Goal: Task Accomplishment & Management: Use online tool/utility

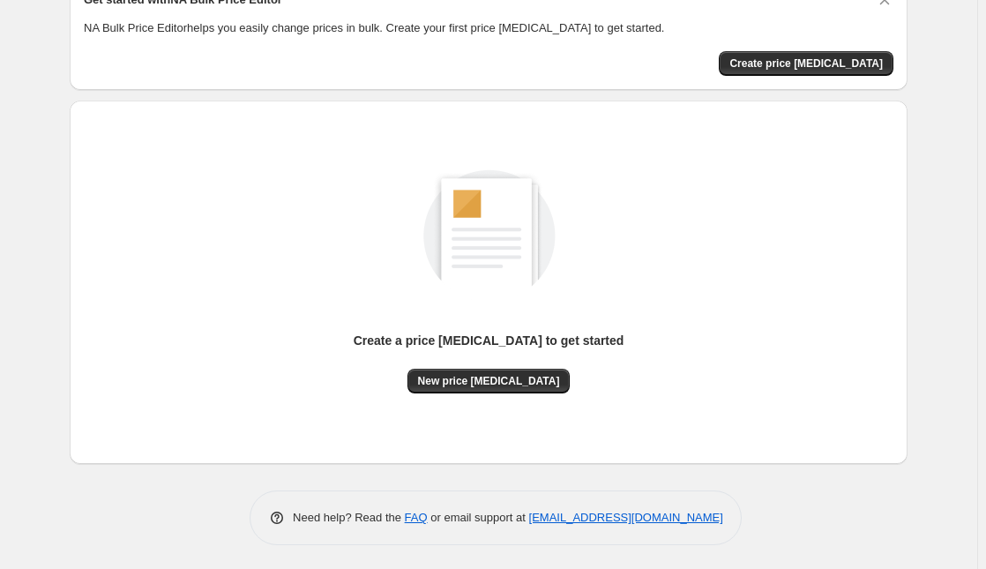
scroll to position [91, 0]
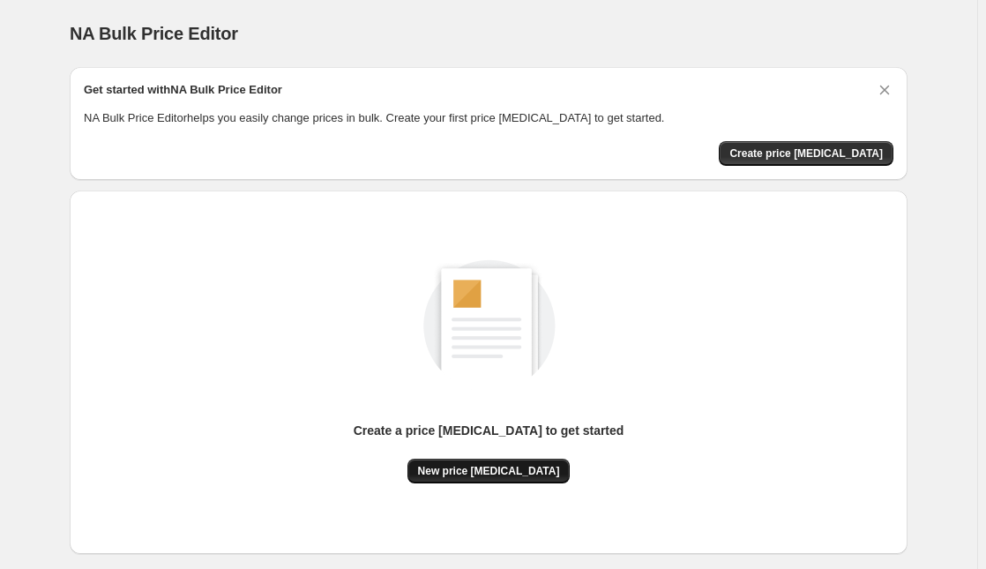
click at [476, 475] on span "New price [MEDICAL_DATA]" at bounding box center [489, 471] width 142 height 14
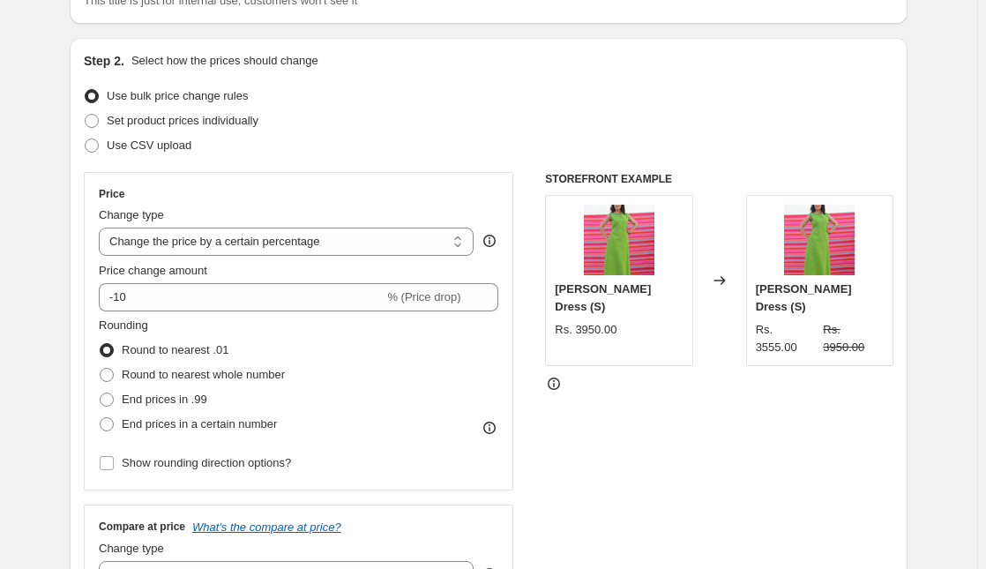
scroll to position [160, 0]
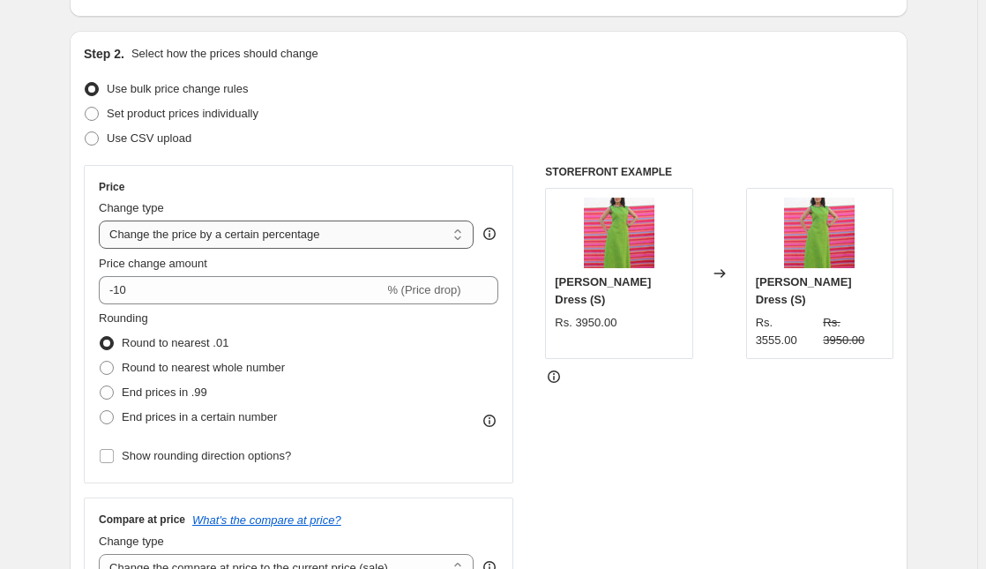
click at [366, 228] on select "Change the price to a certain amount Change the price by a certain amount Chang…" at bounding box center [286, 235] width 375 height 28
select select "by"
click at [102, 221] on select "Change the price to a certain amount Change the price by a certain amount Chang…" at bounding box center [286, 235] width 375 height 28
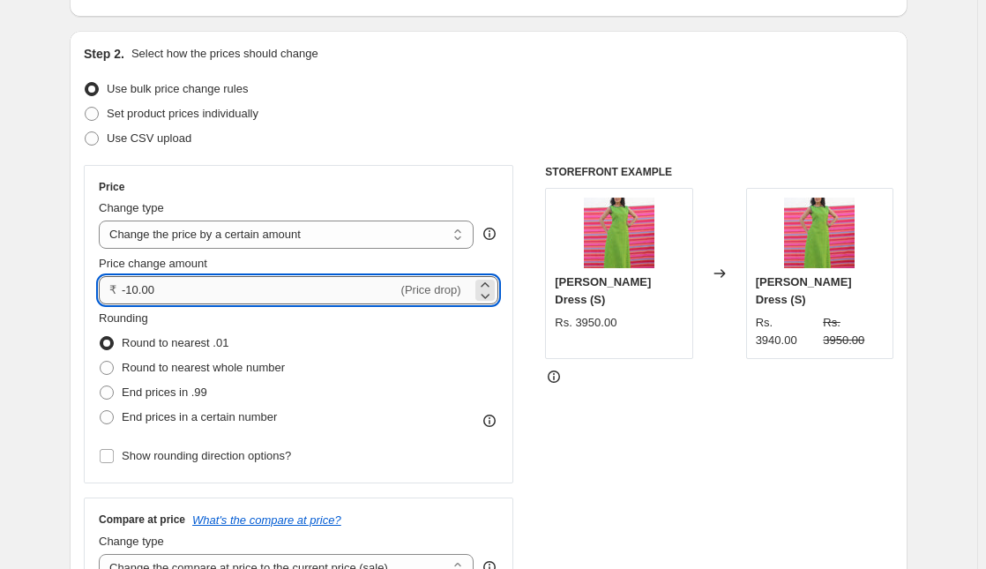
click at [252, 284] on input "-10.00" at bounding box center [260, 290] width 276 height 28
type input "-1"
click at [494, 281] on icon at bounding box center [485, 285] width 18 height 18
click at [489, 296] on icon at bounding box center [485, 296] width 9 height 5
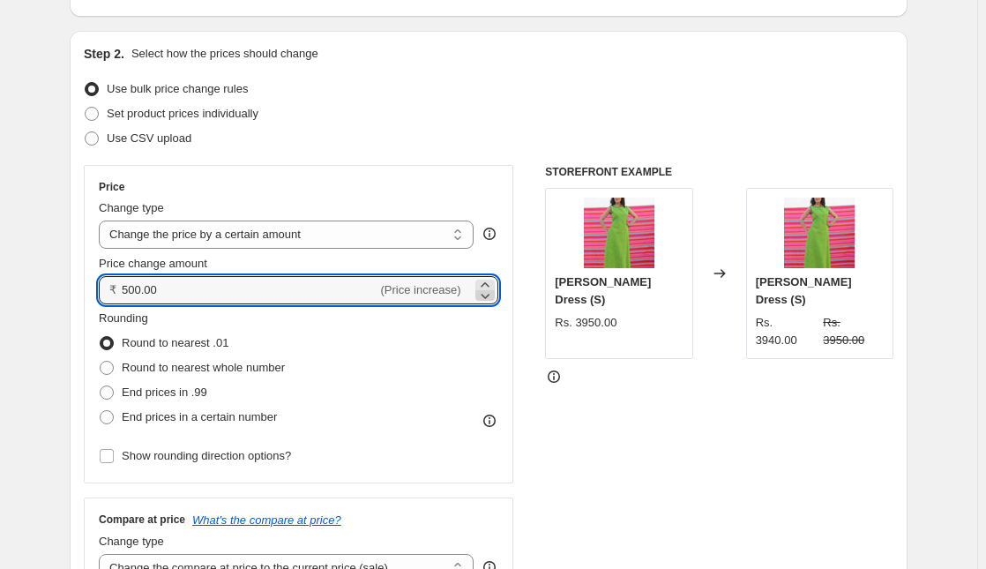
click at [489, 296] on icon at bounding box center [485, 296] width 9 height 5
click at [494, 280] on icon at bounding box center [485, 285] width 18 height 18
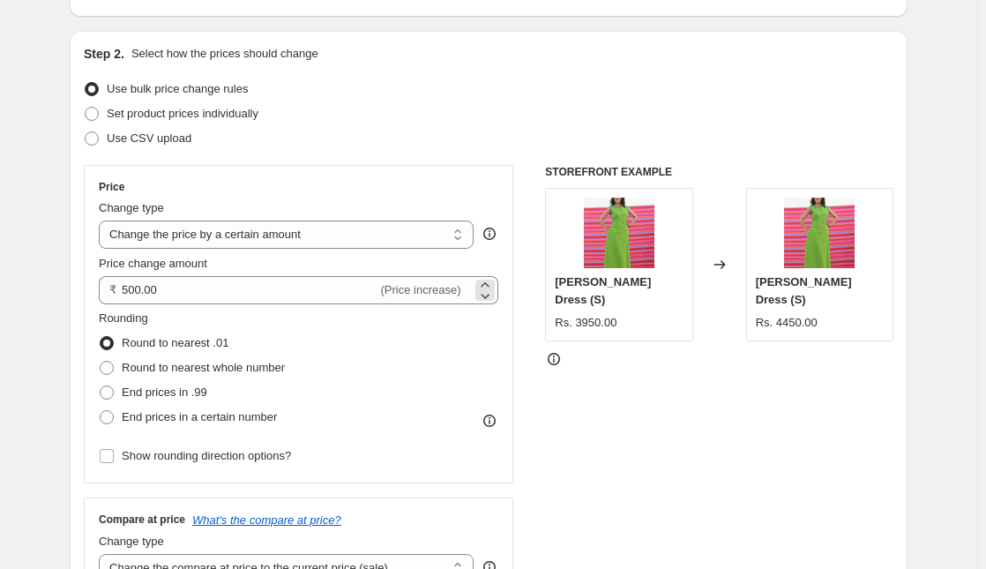
drag, startPoint x: 465, startPoint y: 285, endPoint x: 444, endPoint y: 288, distance: 21.5
click at [444, 288] on span "(Price increase)" at bounding box center [421, 289] width 80 height 13
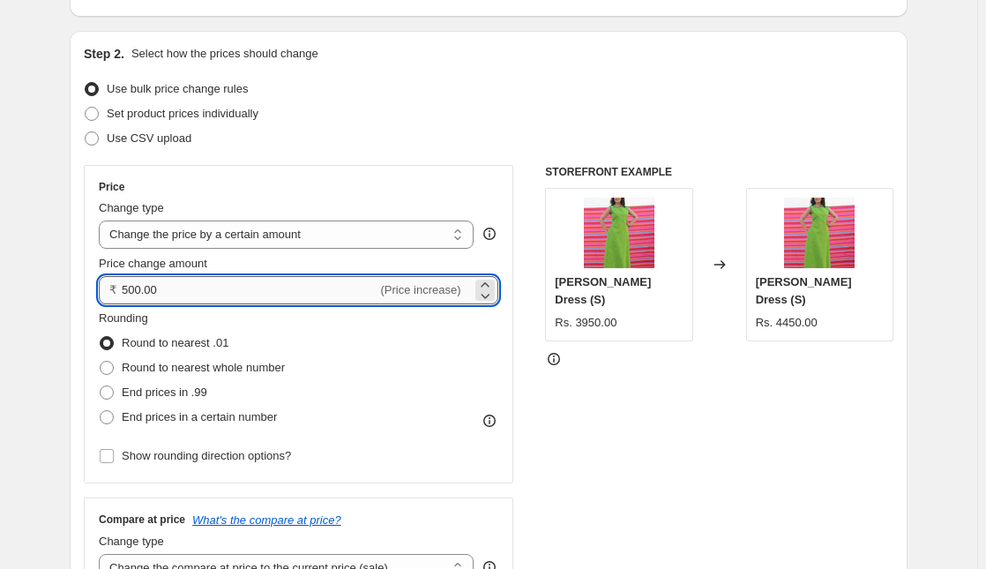
click at [288, 285] on input "500.00" at bounding box center [250, 290] width 256 height 28
type input "5"
type input "0.00"
click at [328, 228] on select "Change the price to a certain amount Change the price by a certain amount Chang…" at bounding box center [286, 235] width 375 height 28
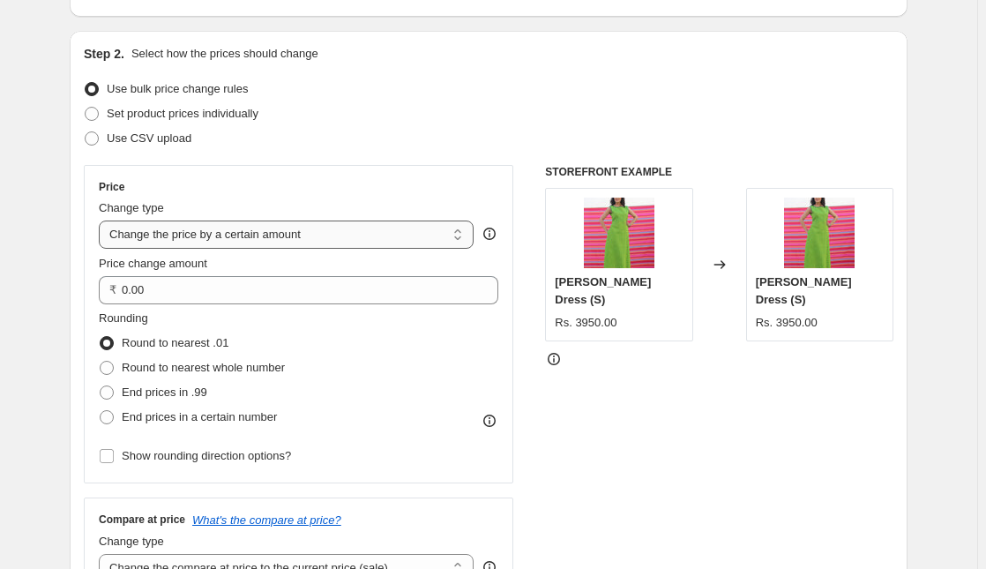
select select "to"
click at [102, 221] on select "Change the price to a certain amount Change the price by a certain amount Chang…" at bounding box center [286, 235] width 375 height 28
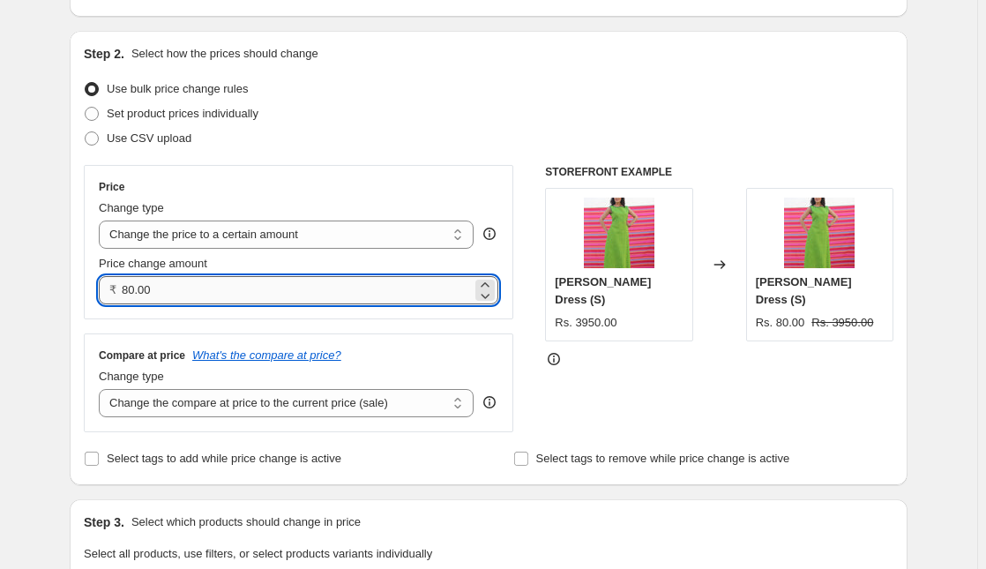
click at [258, 289] on input "80.00" at bounding box center [297, 290] width 350 height 28
type input "8"
click at [398, 334] on div "Compare at price What's the compare at price? Change type Change the compare at…" at bounding box center [299, 382] width 430 height 99
click at [274, 288] on input "400.00" at bounding box center [297, 290] width 350 height 28
type input "4"
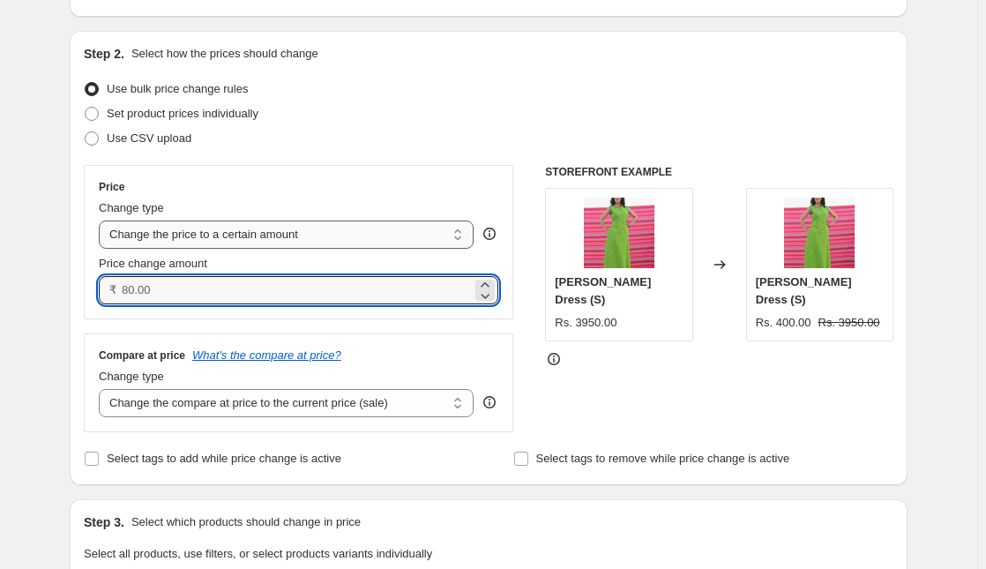
type input "0.00"
click at [385, 231] on select "Change the price to a certain amount Change the price by a certain amount Chang…" at bounding box center [286, 235] width 375 height 28
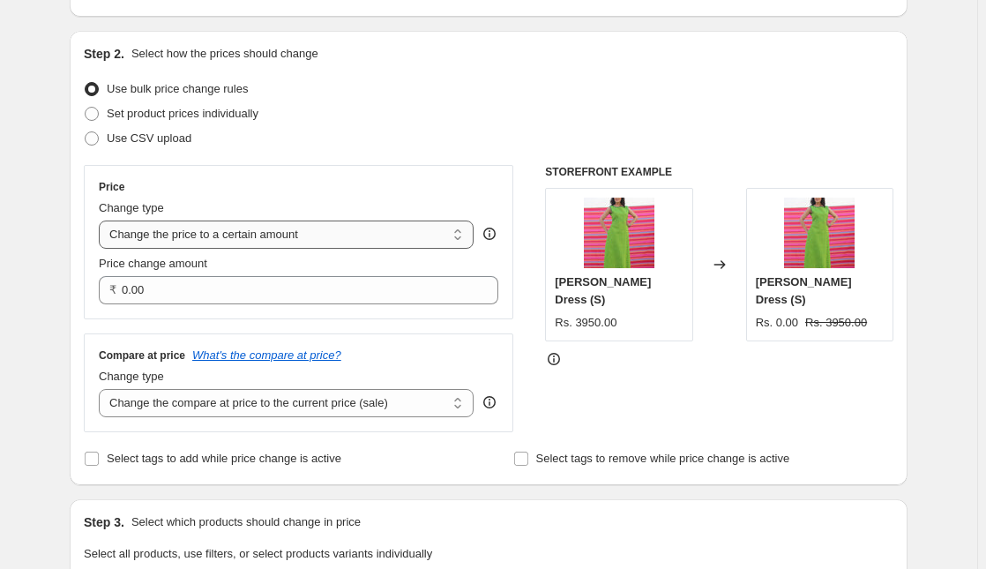
click at [102, 221] on select "Change the price to a certain amount Change the price by a certain amount Chang…" at bounding box center [286, 235] width 375 height 28
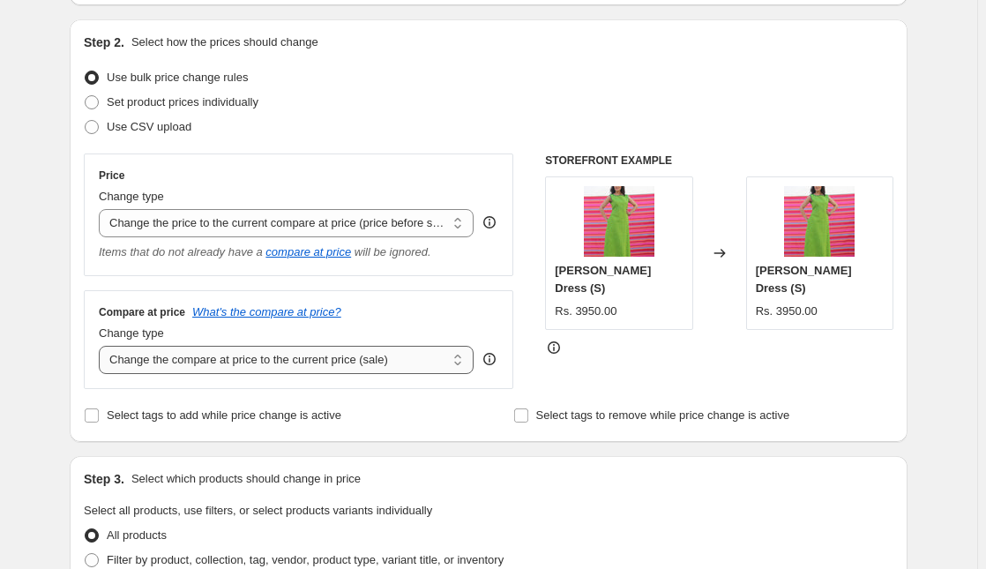
scroll to position [240, 0]
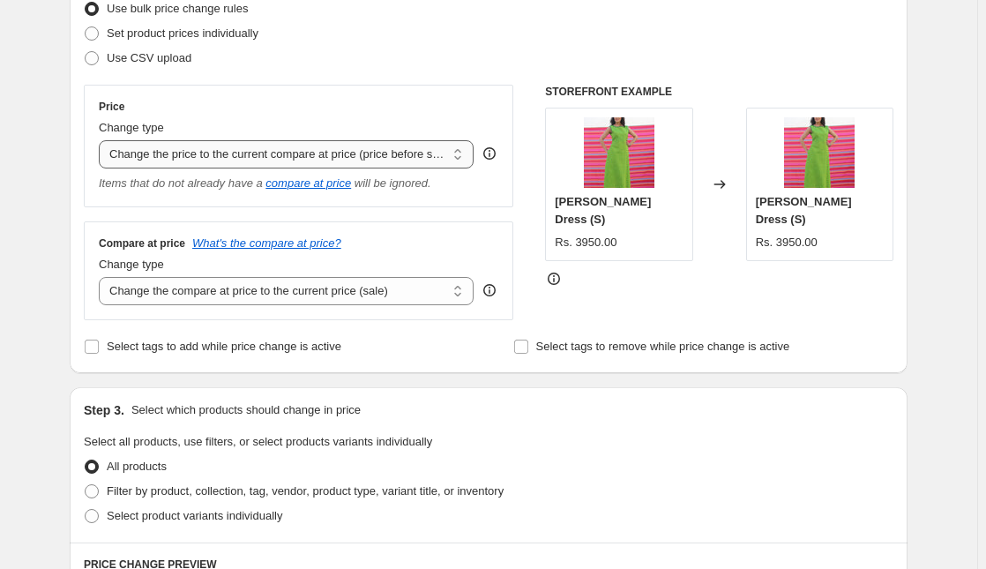
click at [374, 147] on select "Change the price to a certain amount Change the price by a certain amount Chang…" at bounding box center [286, 154] width 375 height 28
select select "percentage"
click at [102, 140] on select "Change the price to a certain amount Change the price by a certain amount Chang…" at bounding box center [286, 154] width 375 height 28
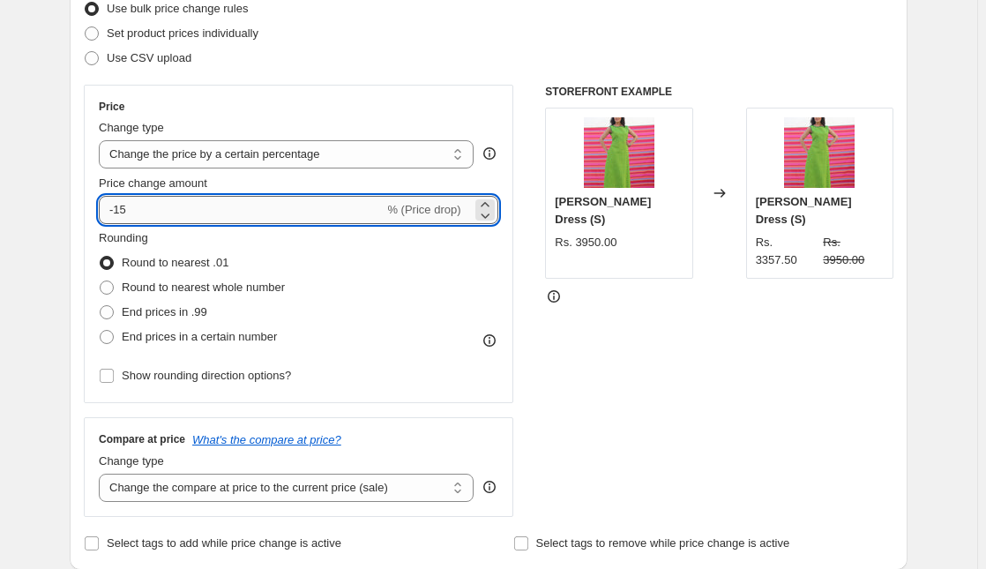
click at [198, 208] on input "-15" at bounding box center [241, 210] width 285 height 28
type input "-10"
click at [278, 283] on span "Round to nearest whole number" at bounding box center [203, 287] width 163 height 13
click at [101, 281] on input "Round to nearest whole number" at bounding box center [100, 281] width 1 height 1
radio input "true"
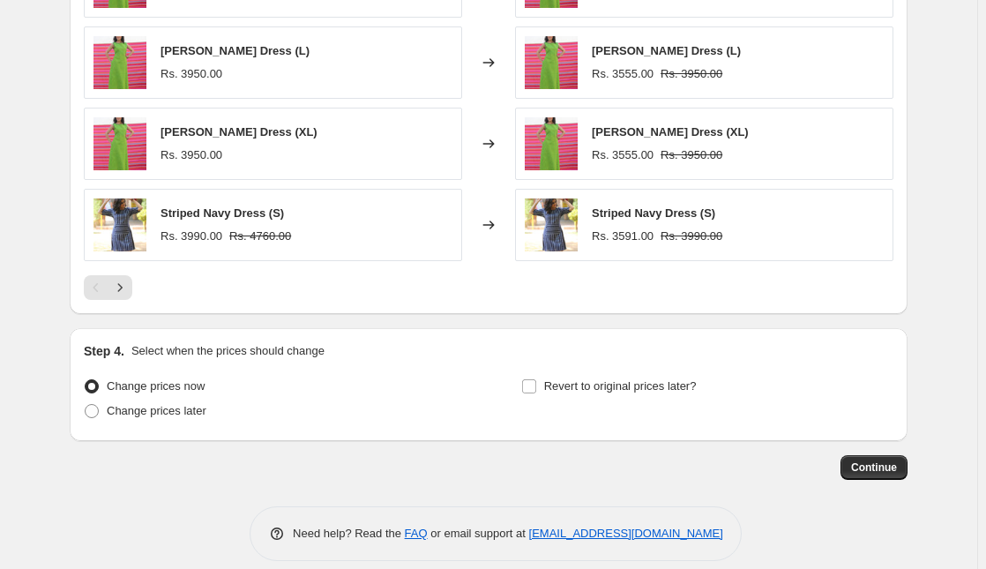
scroll to position [1187, 0]
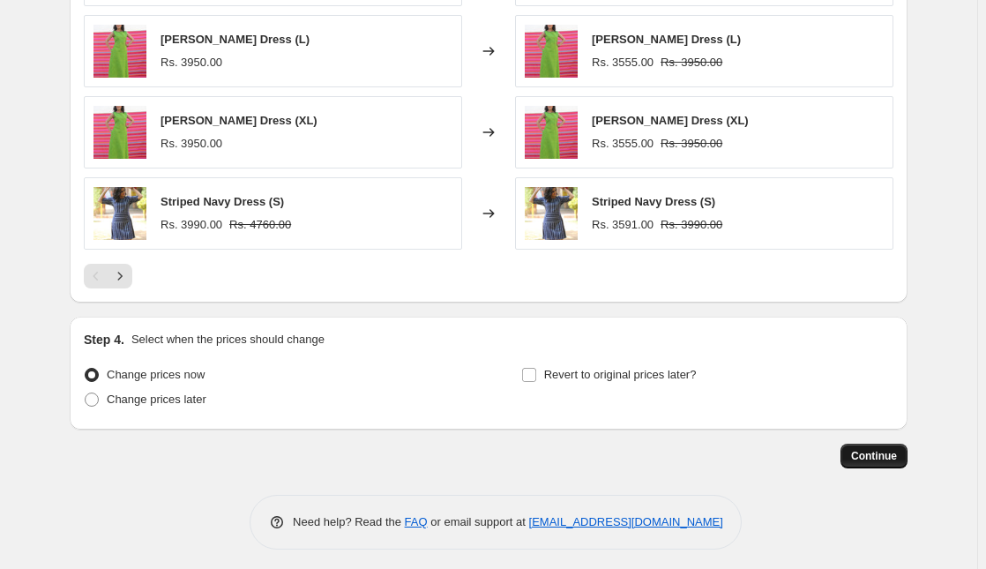
click at [897, 449] on span "Continue" at bounding box center [874, 456] width 46 height 14
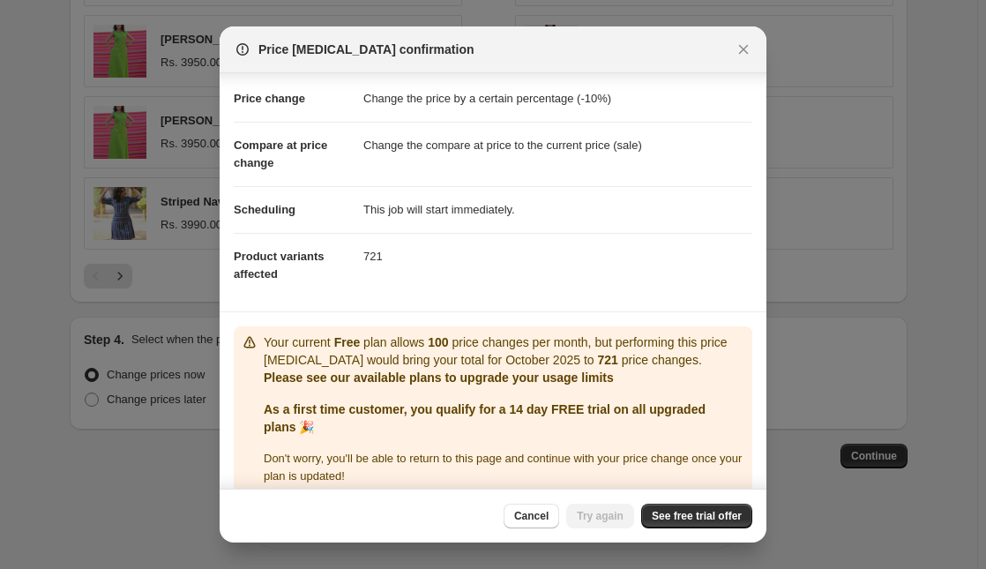
scroll to position [43, 0]
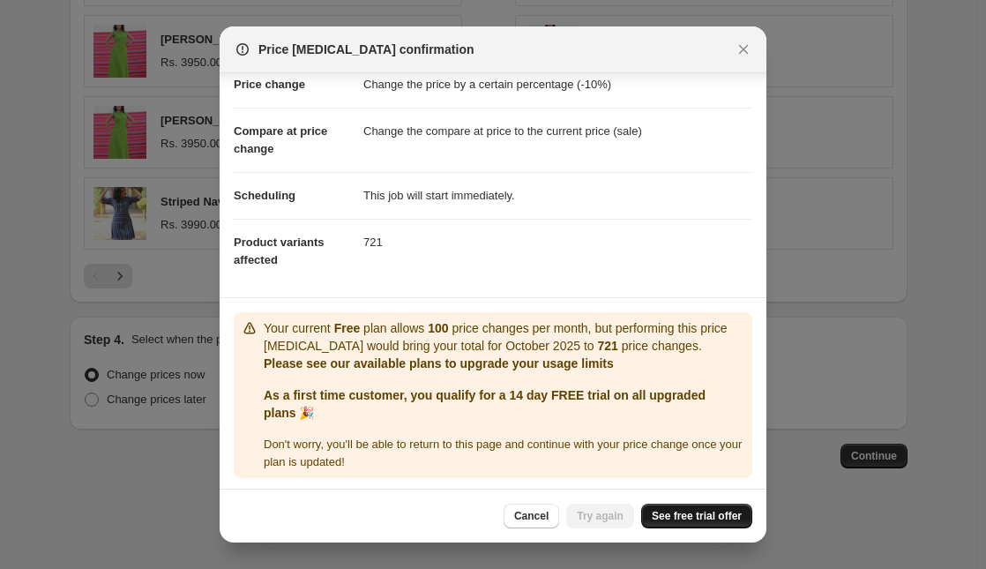
click at [695, 512] on span "See free trial offer" at bounding box center [697, 516] width 90 height 14
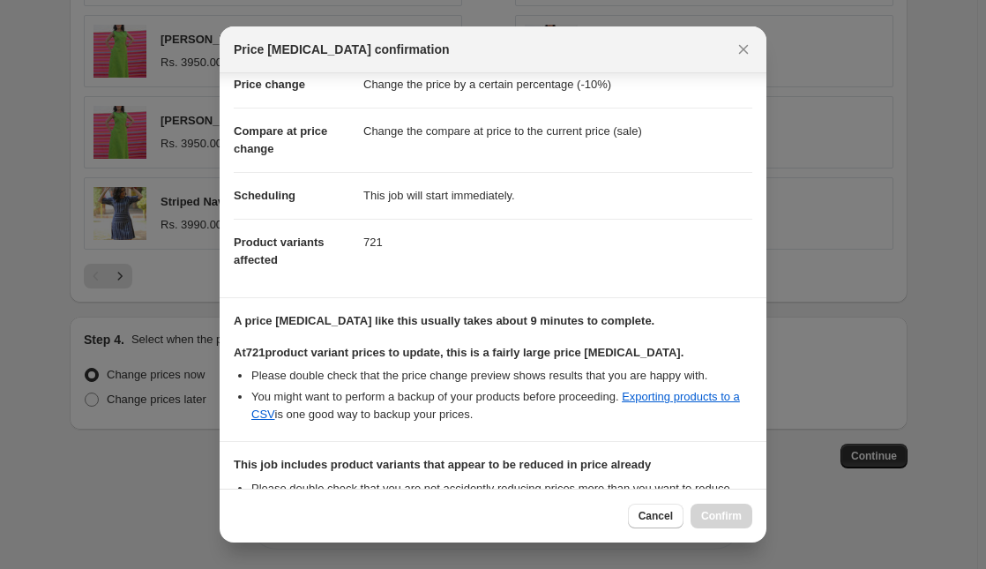
select select "percentage"
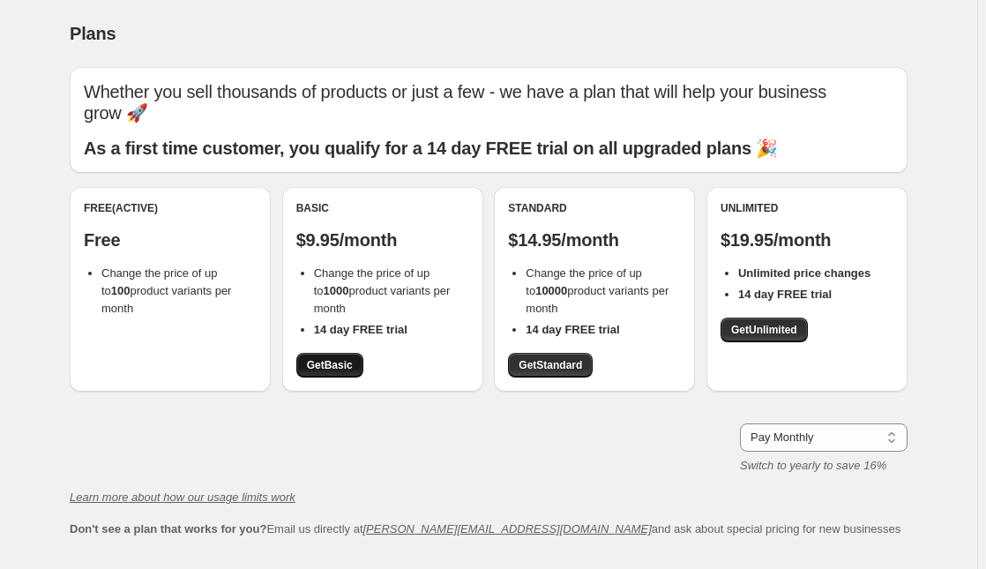
click at [351, 362] on span "Get Basic" at bounding box center [330, 365] width 46 height 14
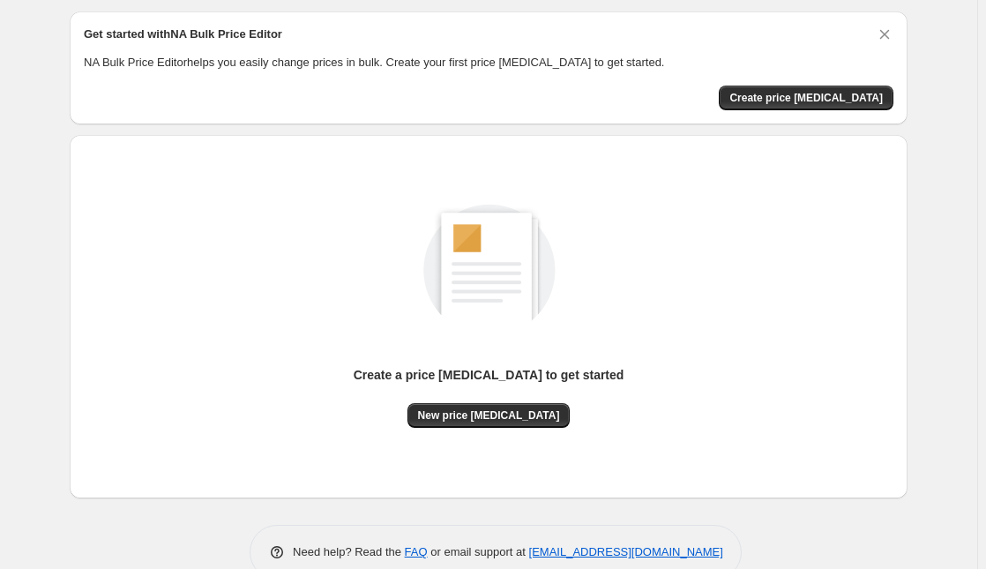
scroll to position [79, 0]
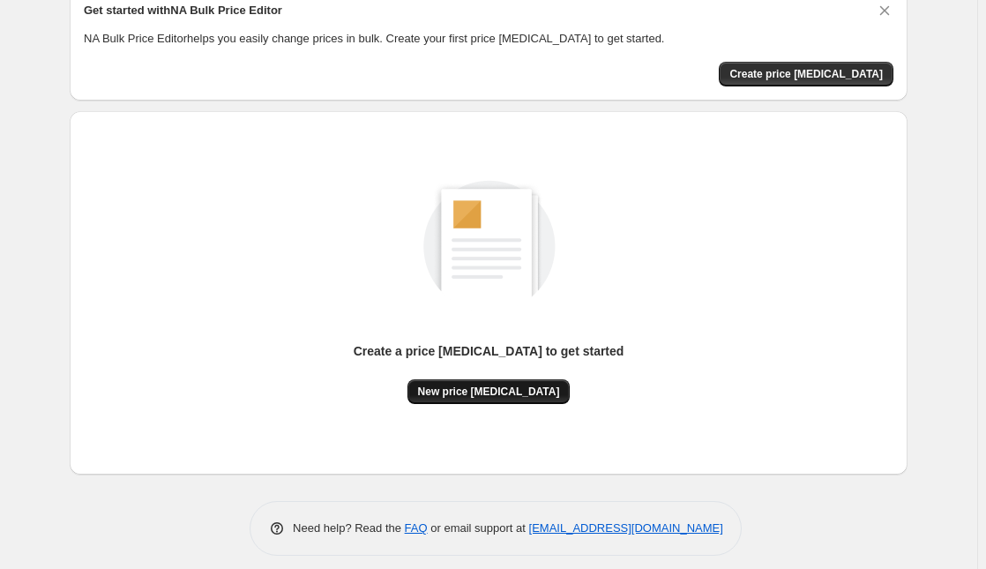
click at [514, 393] on span "New price [MEDICAL_DATA]" at bounding box center [489, 392] width 142 height 14
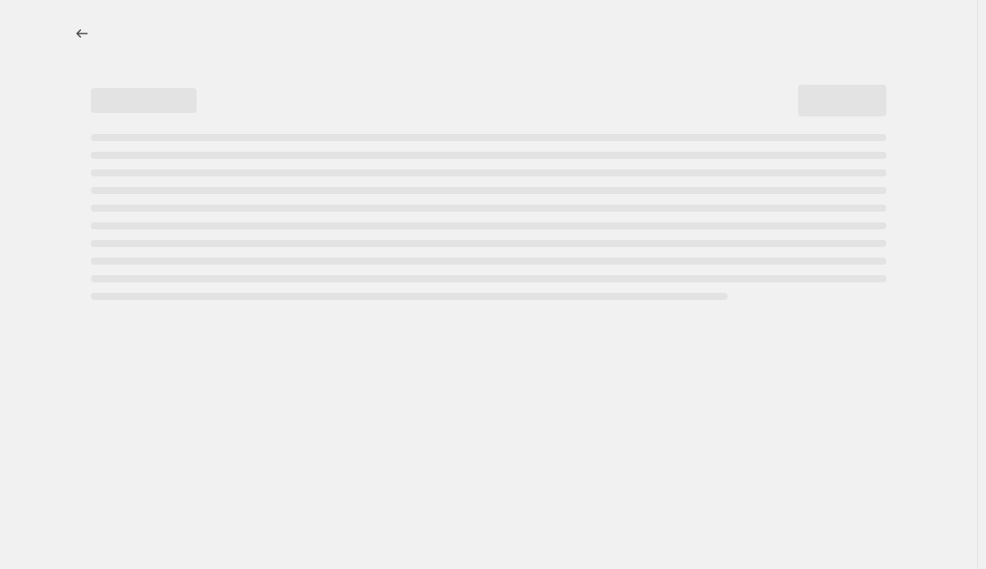
select select "percentage"
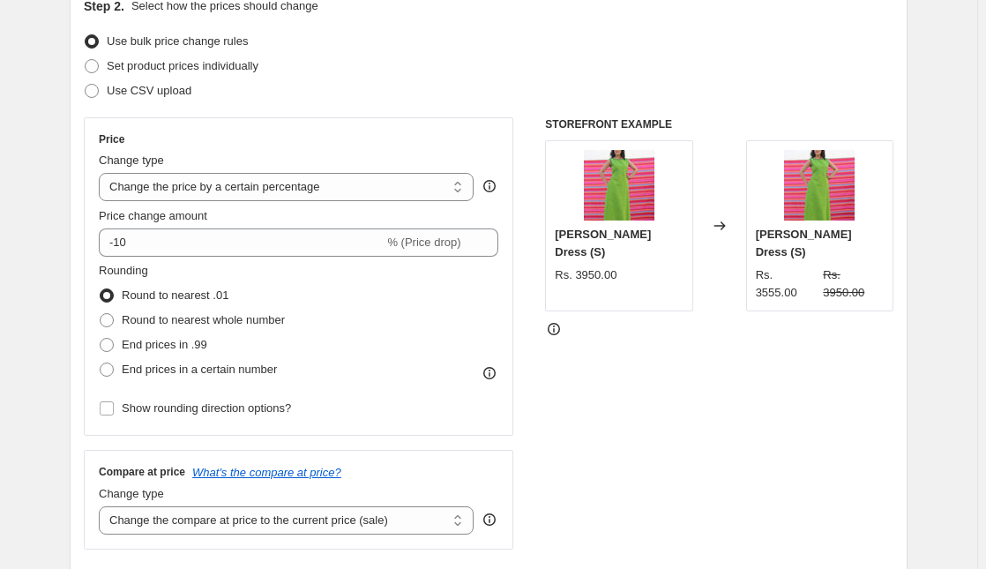
scroll to position [240, 0]
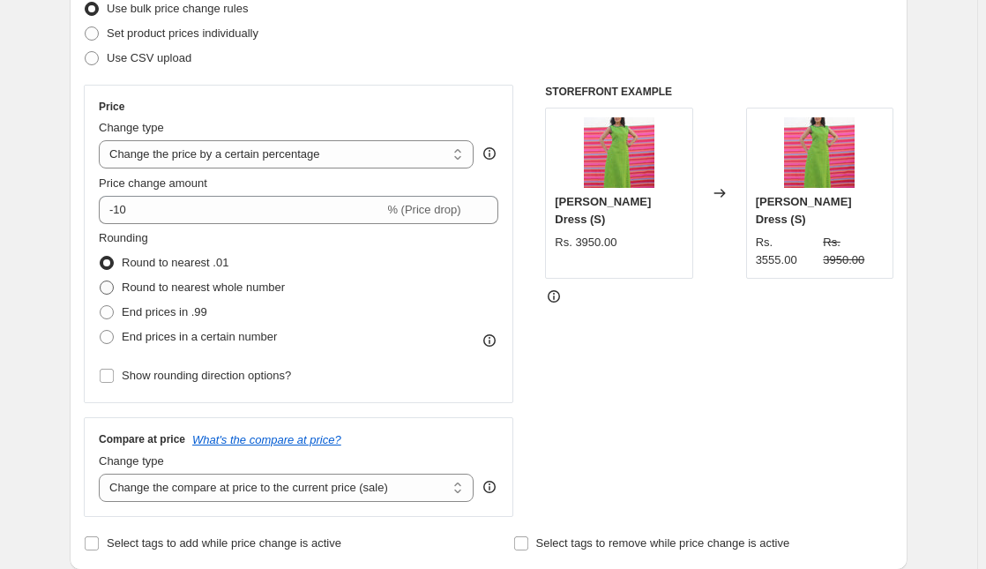
click at [114, 285] on span at bounding box center [107, 288] width 14 height 14
click at [101, 281] on input "Round to nearest whole number" at bounding box center [100, 281] width 1 height 1
radio input "true"
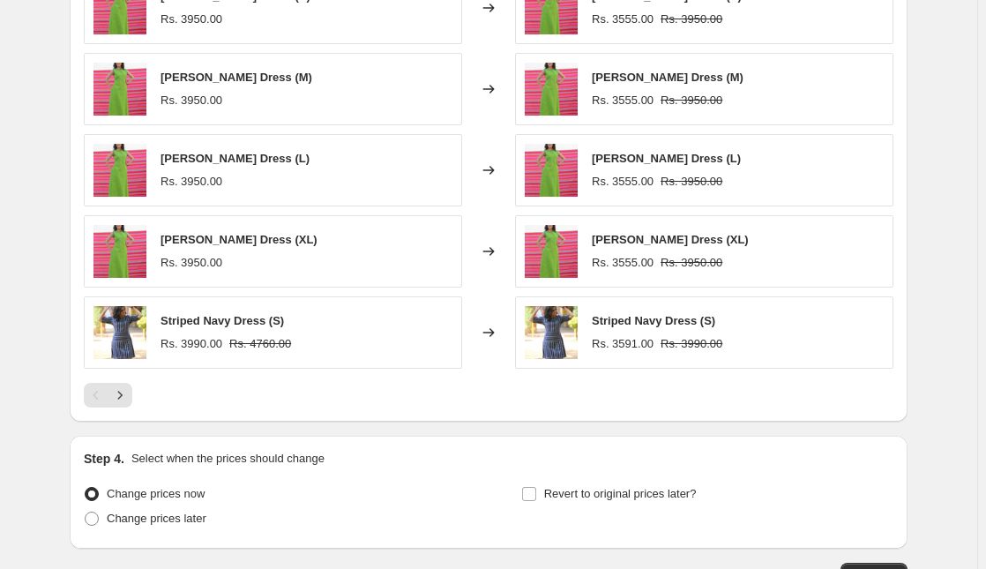
scroll to position [1187, 0]
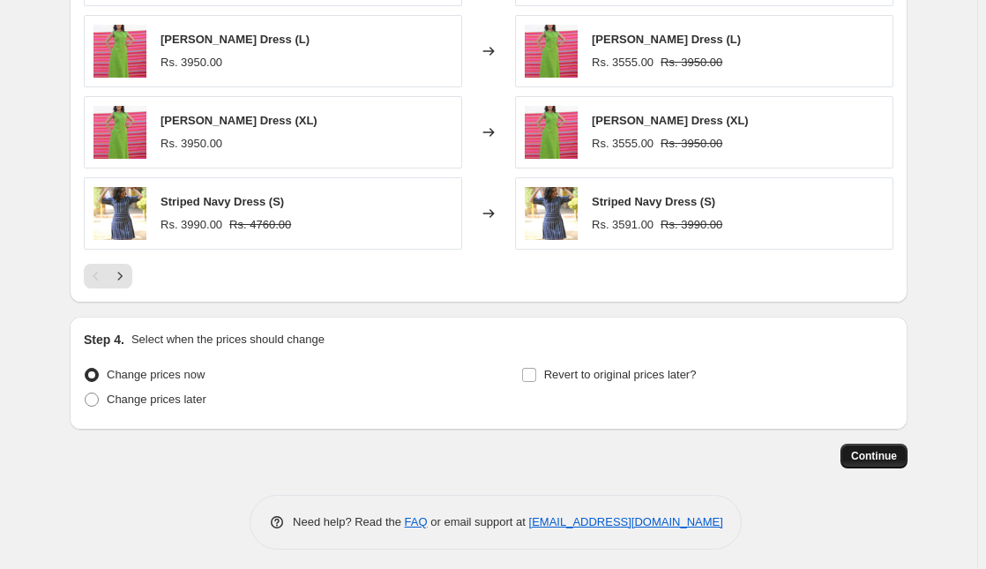
click at [873, 453] on span "Continue" at bounding box center [874, 456] width 46 height 14
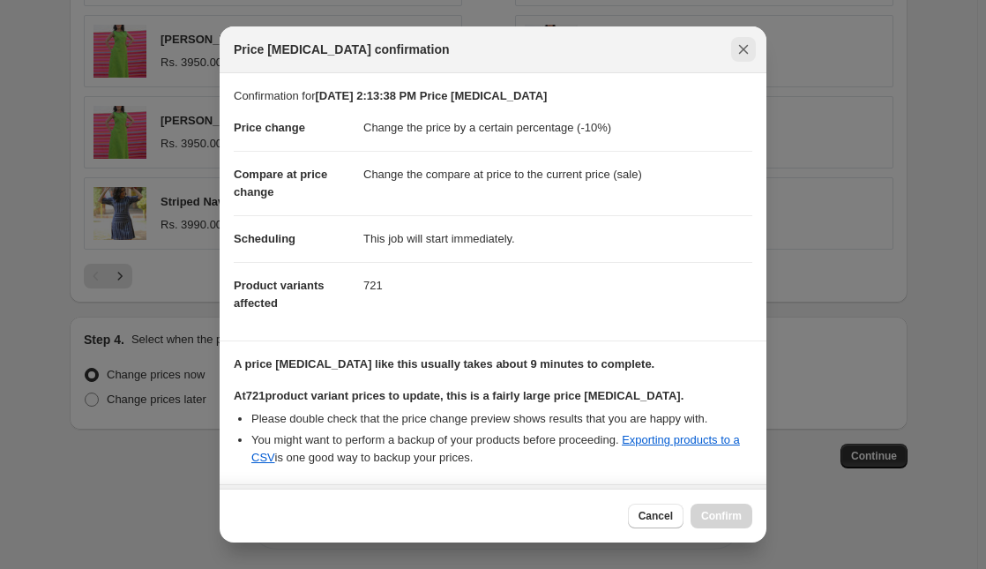
click at [742, 46] on icon "Close" at bounding box center [744, 50] width 18 height 18
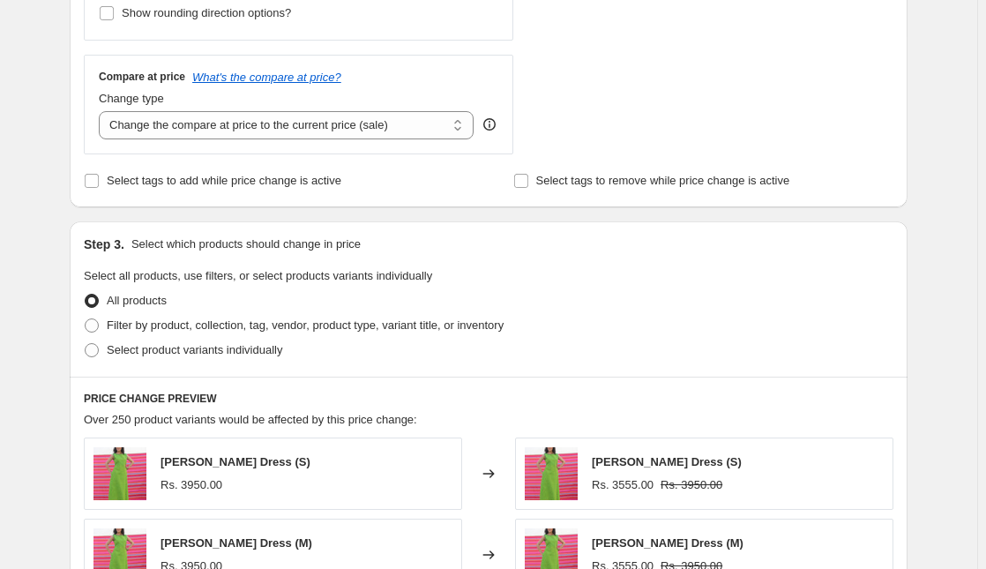
scroll to position [546, 0]
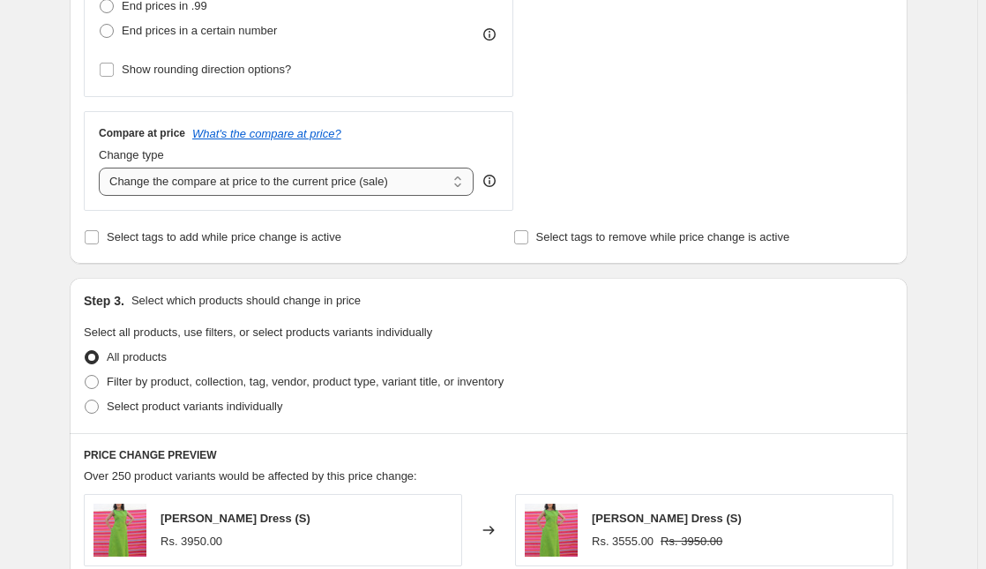
click at [428, 179] on select "Change the compare at price to the current price (sale) Change the compare at p…" at bounding box center [286, 182] width 375 height 28
select select "no_change"
click at [102, 168] on select "Change the compare at price to the current price (sale) Change the compare at p…" at bounding box center [286, 182] width 375 height 28
click at [505, 294] on div "Step 3. Select which products should change in price" at bounding box center [489, 301] width 810 height 18
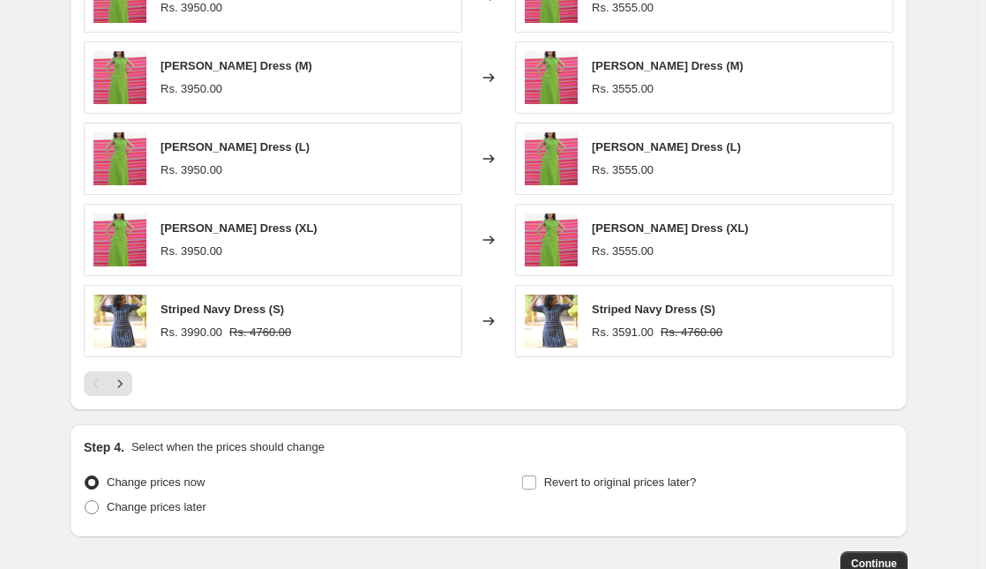
scroll to position [1187, 0]
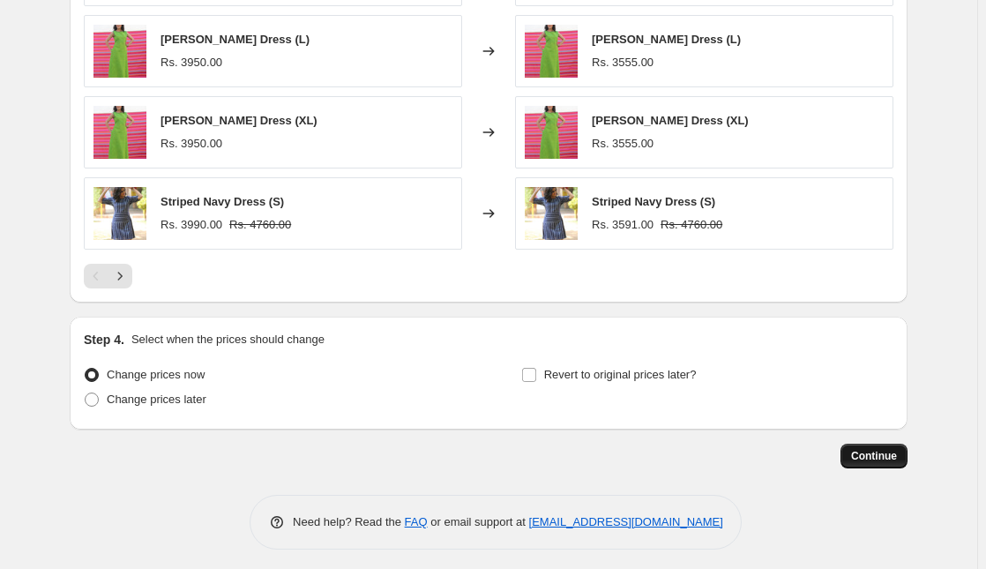
click at [879, 449] on span "Continue" at bounding box center [874, 456] width 46 height 14
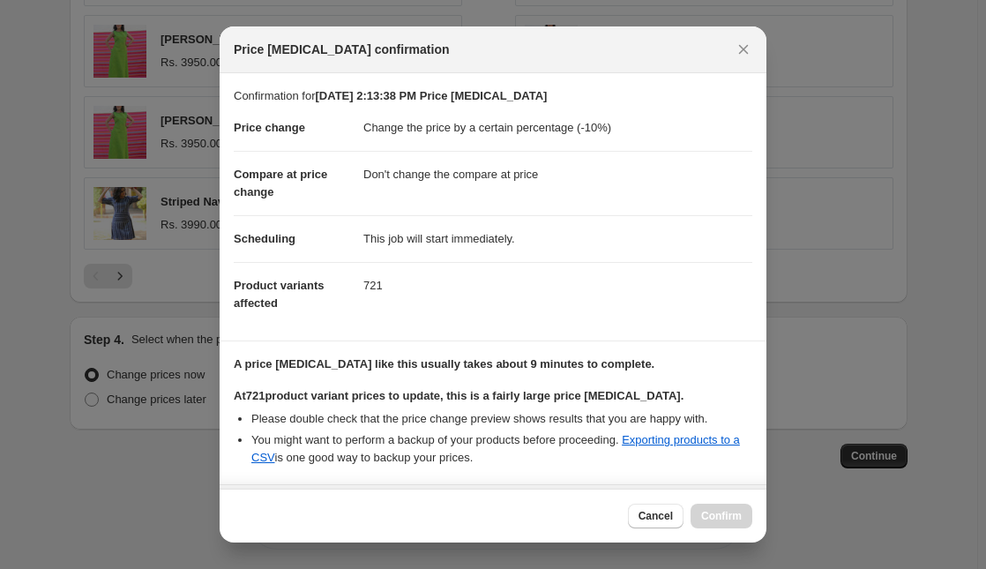
scroll to position [176, 0]
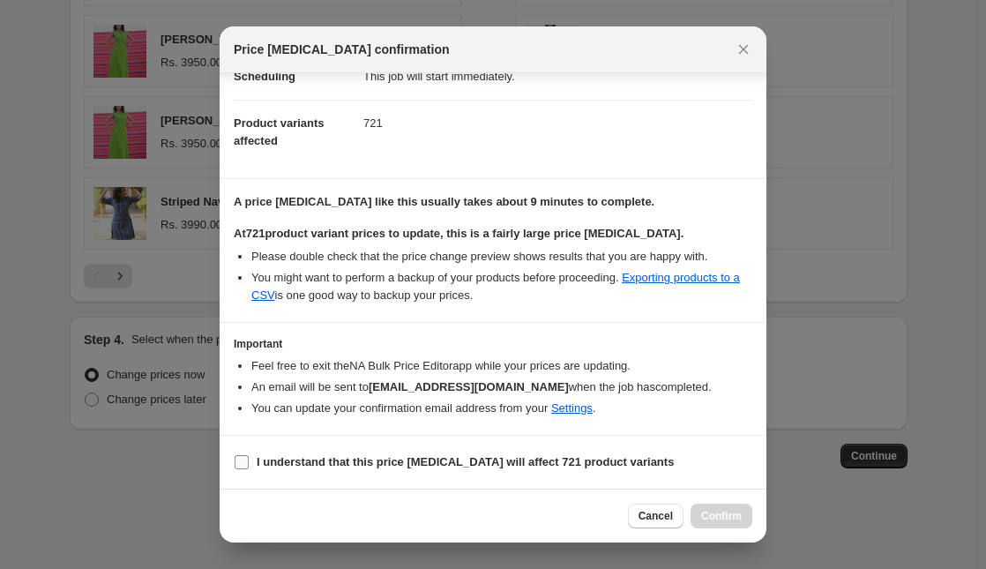
click at [238, 464] on input "I understand that this price change job will affect 721 product variants" at bounding box center [242, 462] width 14 height 14
checkbox input "true"
click at [720, 521] on span "Confirm" at bounding box center [721, 516] width 41 height 14
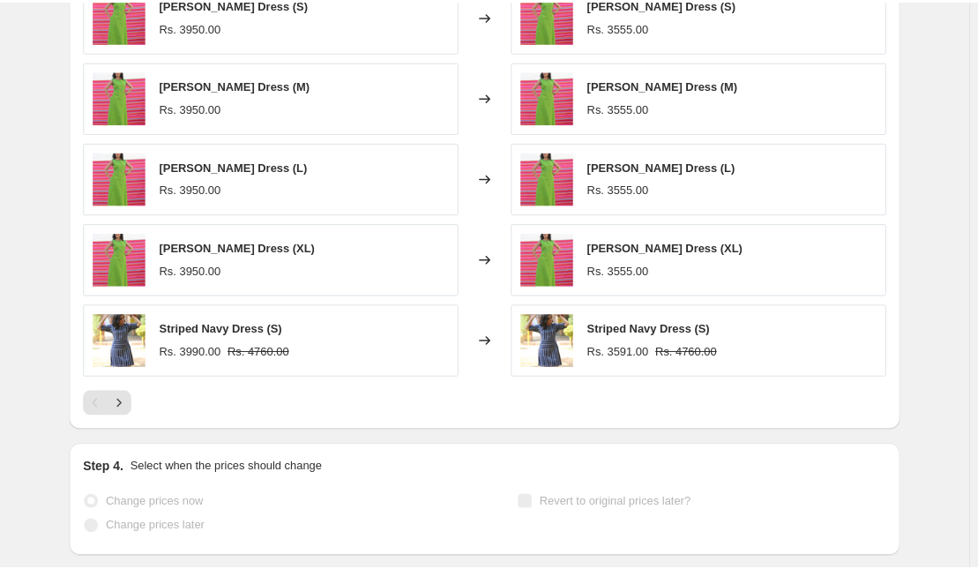
scroll to position [1233, 0]
